Goal: Task Accomplishment & Management: Use online tool/utility

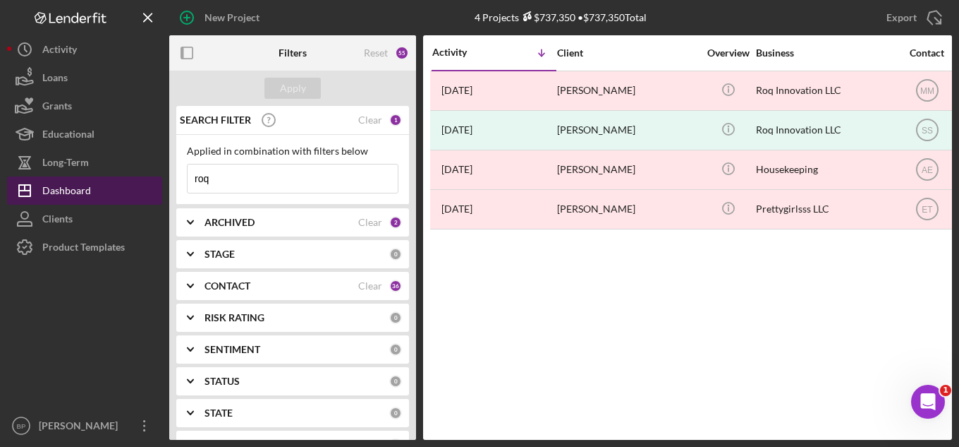
click at [62, 191] on div "Dashboard" at bounding box center [66, 192] width 49 height 32
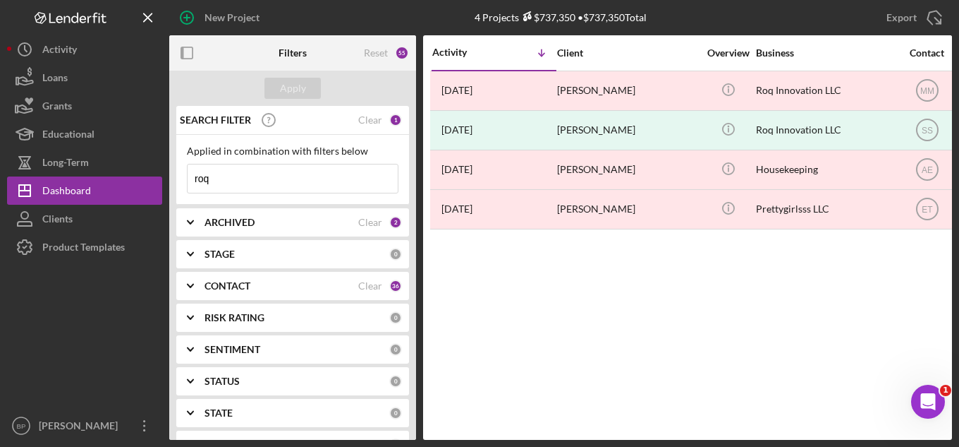
click at [256, 176] on input "roq" at bounding box center [293, 178] width 210 height 28
type input "r"
click at [287, 88] on div "Apply" at bounding box center [293, 88] width 26 height 21
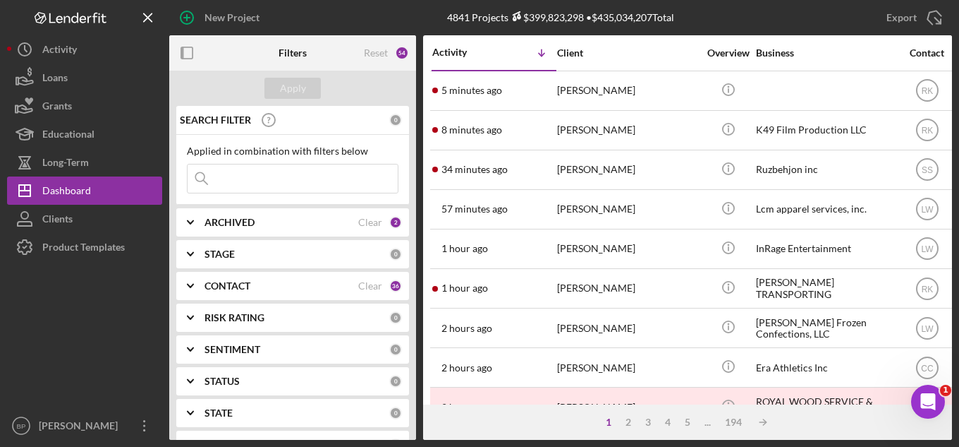
click at [273, 181] on input at bounding box center [293, 178] width 210 height 28
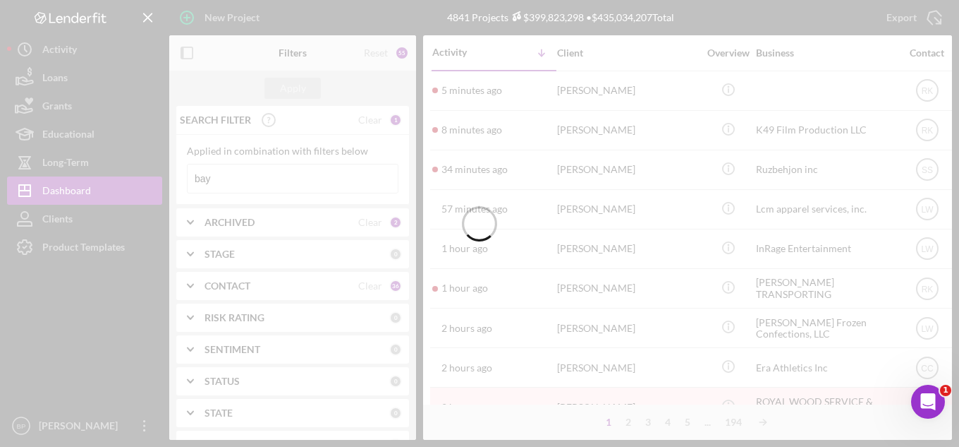
type input "bay"
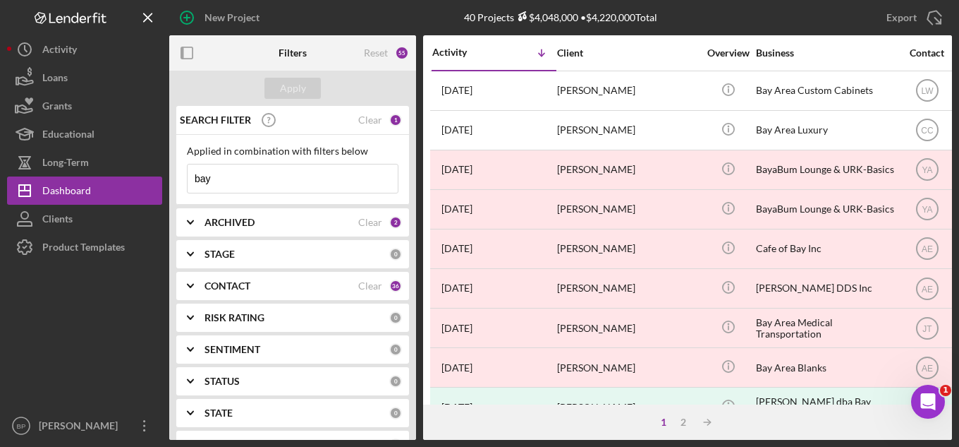
drag, startPoint x: 273, startPoint y: 181, endPoint x: 232, endPoint y: 177, distance: 41.1
click at [232, 177] on input "bay" at bounding box center [293, 178] width 210 height 28
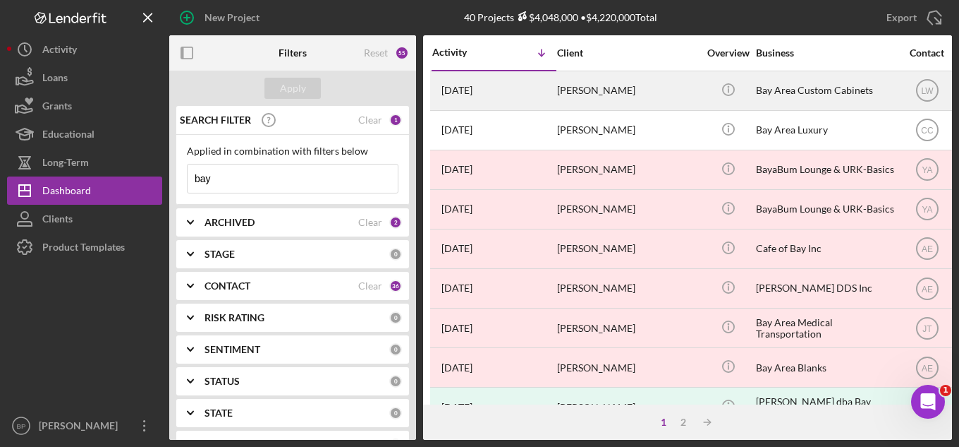
click at [837, 89] on div "Bay Area Custom Cabinets" at bounding box center [826, 90] width 141 height 37
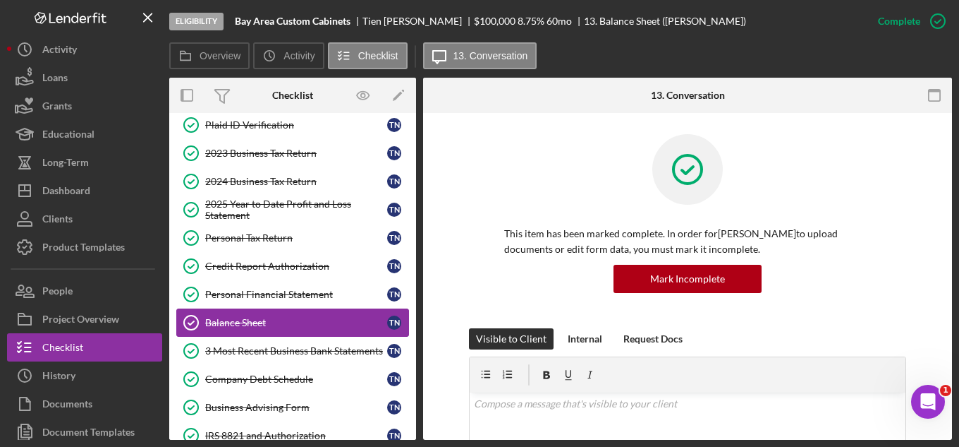
scroll to position [73, 0]
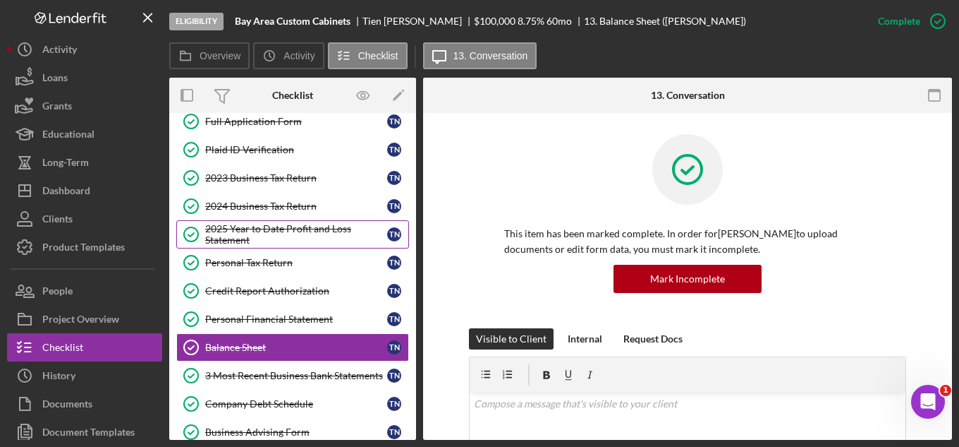
click at [273, 226] on div "2025 Year to Date Profit and Loss Statement" at bounding box center [296, 234] width 182 height 23
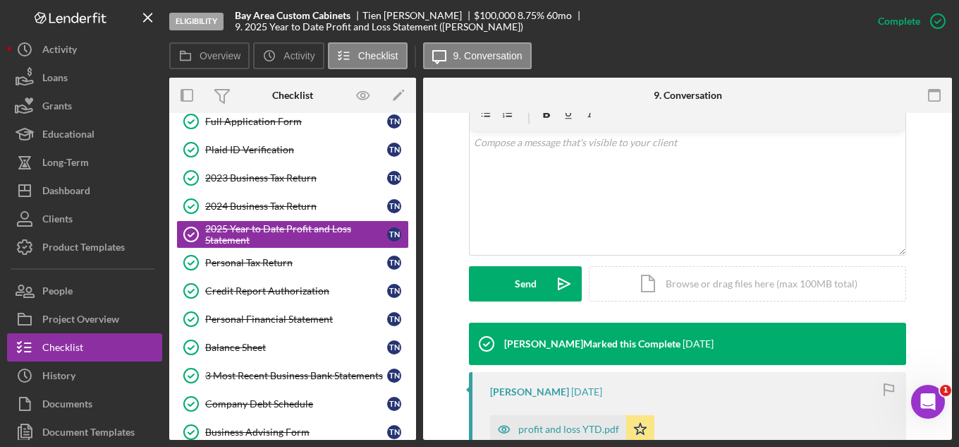
scroll to position [353, 0]
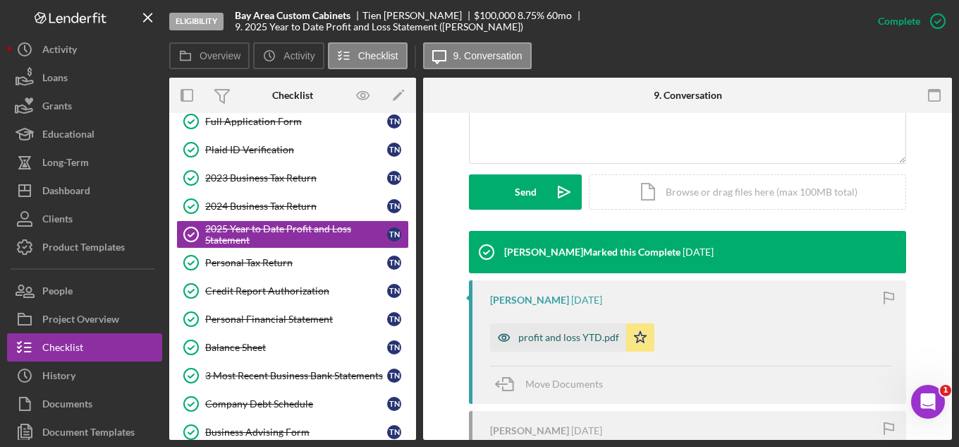
click at [570, 337] on div "profit and loss YTD.pdf" at bounding box center [568, 337] width 101 height 11
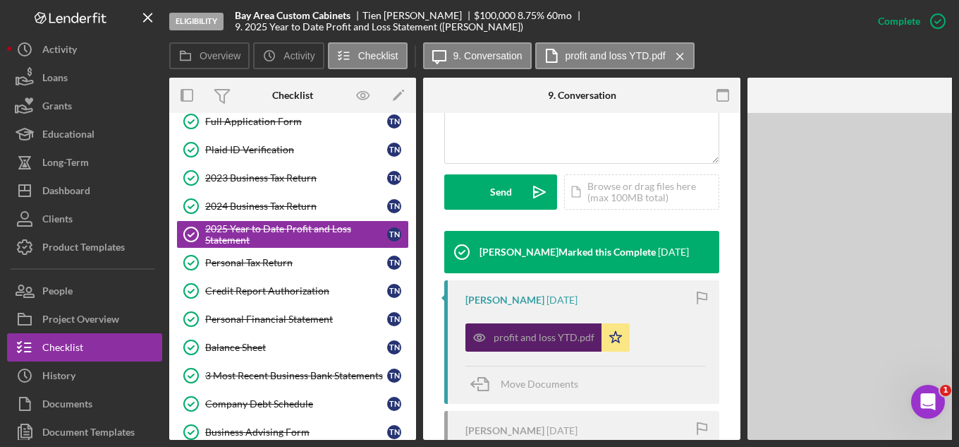
click at [570, 337] on div "profit and loss YTD.pdf" at bounding box center [544, 337] width 101 height 11
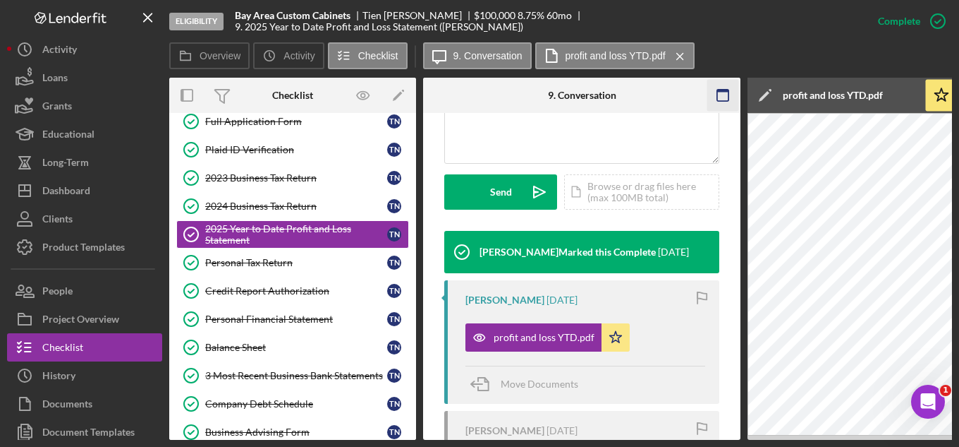
click at [717, 97] on rect "button" at bounding box center [722, 95] width 11 height 11
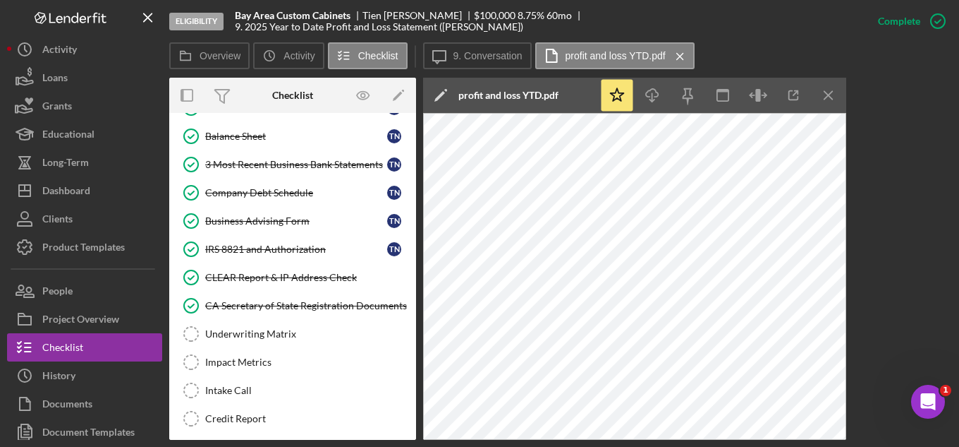
scroll to position [285, 0]
click at [293, 333] on div "Underwriting Matrix" at bounding box center [306, 332] width 203 height 11
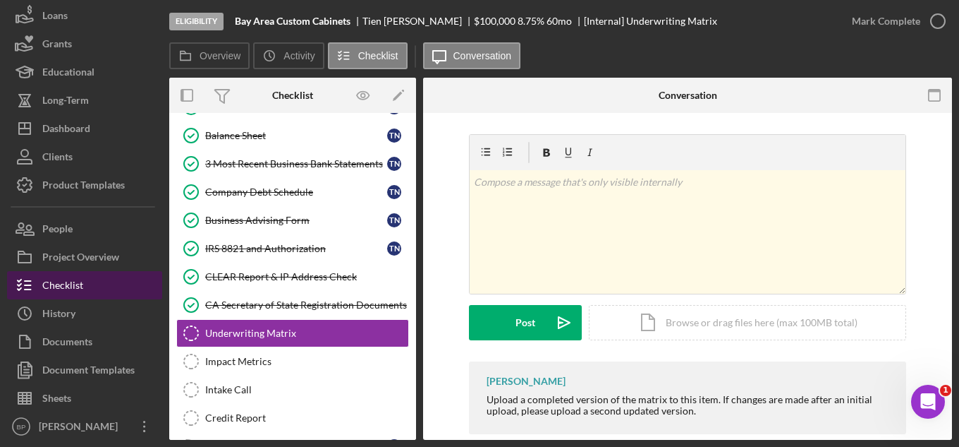
scroll to position [63, 0]
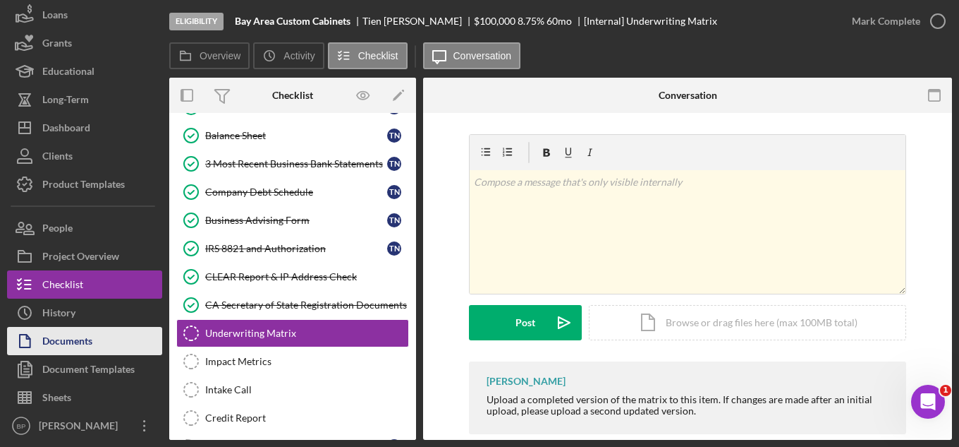
click at [75, 342] on div "Documents" at bounding box center [67, 343] width 50 height 32
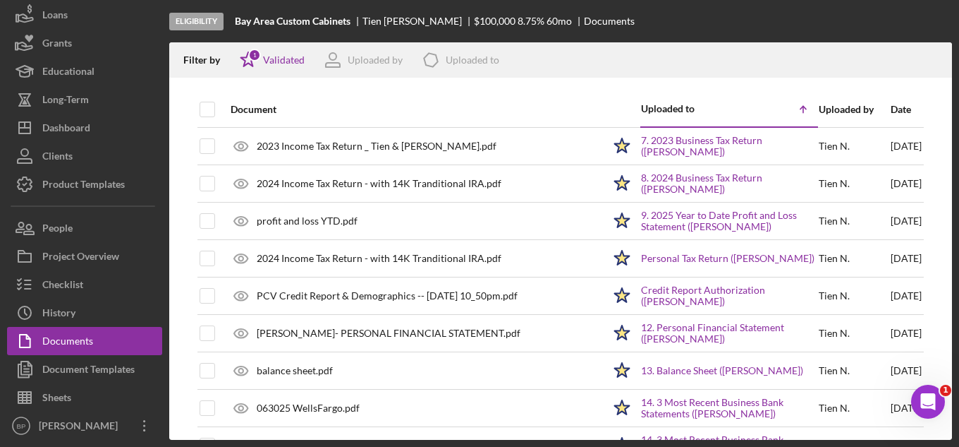
click at [819, 110] on div "Uploaded by" at bounding box center [854, 109] width 71 height 11
